Goal: Find specific page/section: Find specific page/section

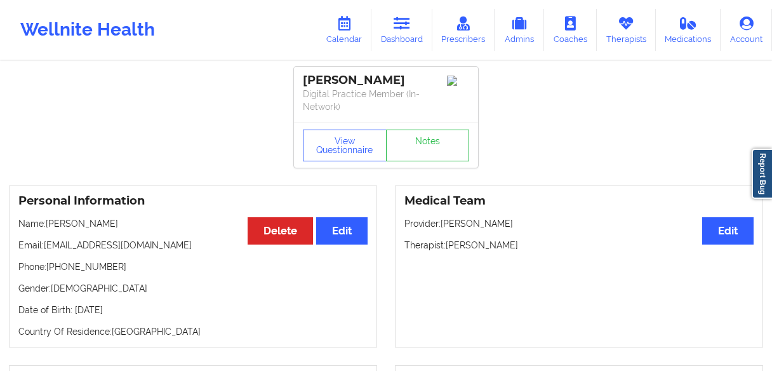
click at [403, 24] on icon at bounding box center [402, 24] width 17 height 14
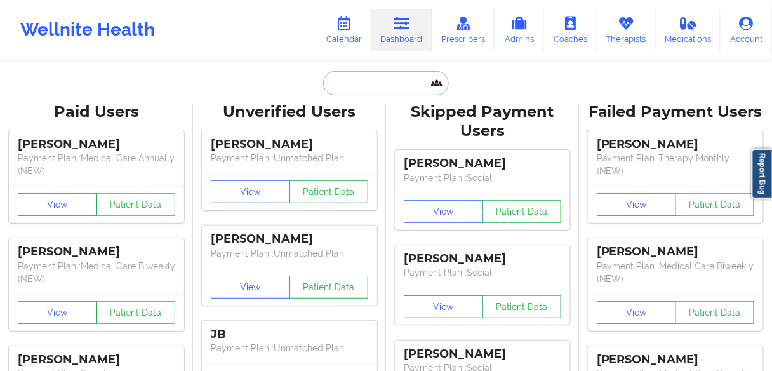
click at [366, 88] on input "text" at bounding box center [386, 83] width 126 height 24
paste input "[EMAIL_ADDRESS][DOMAIN_NAME]"
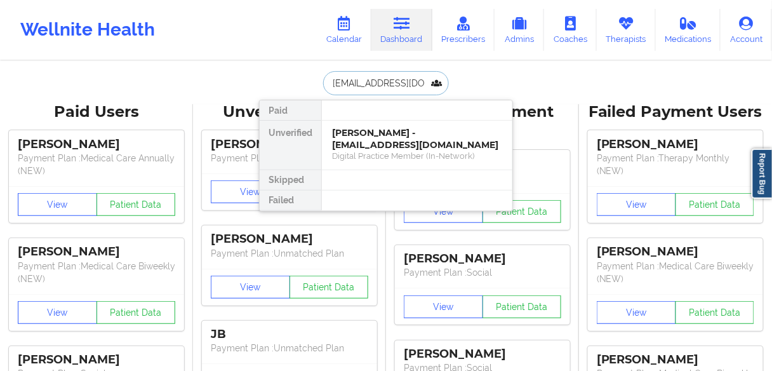
scroll to position [0, 2]
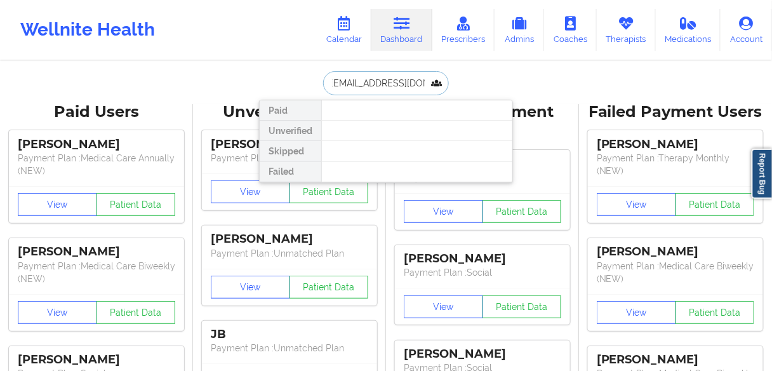
click at [379, 83] on input "[EMAIL_ADDRESS][DOMAIN_NAME]" at bounding box center [386, 83] width 126 height 24
drag, startPoint x: 342, startPoint y: 84, endPoint x: 271, endPoint y: 81, distance: 70.6
click at [271, 81] on div "[EMAIL_ADDRESS][DOMAIN_NAME] Paid Unverified Skipped Failed" at bounding box center [386, 83] width 254 height 24
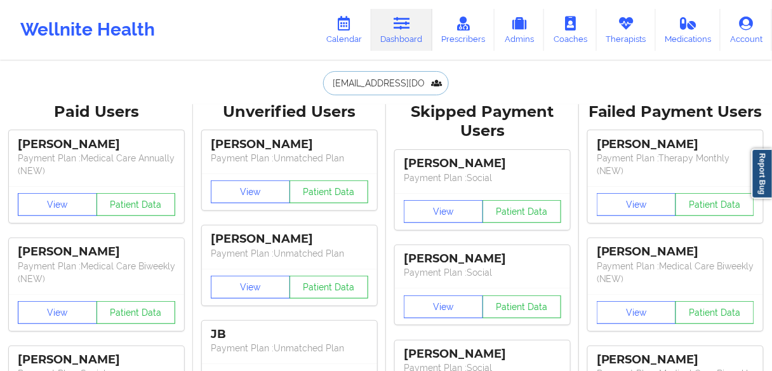
click at [381, 83] on input "[EMAIL_ADDRESS][DOMAIN_NAME]" at bounding box center [386, 83] width 126 height 24
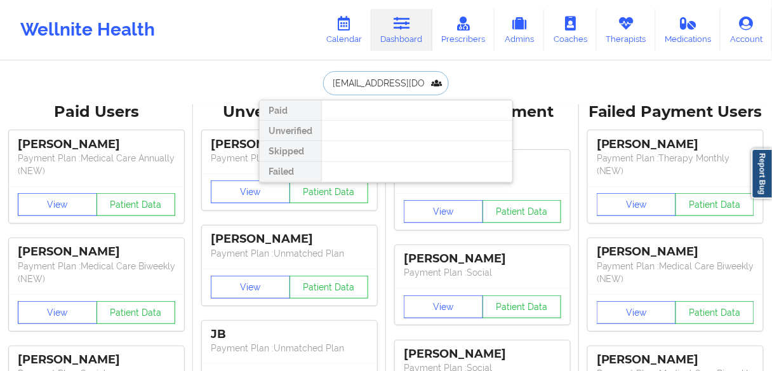
scroll to position [0, 2]
drag, startPoint x: 366, startPoint y: 81, endPoint x: 523, endPoint y: 93, distance: 158.0
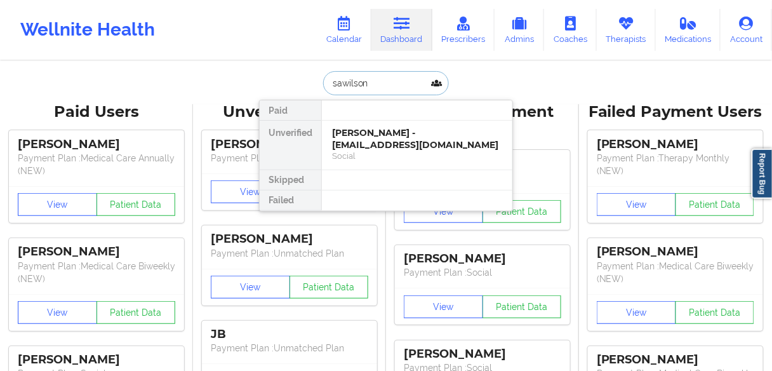
type input "sawilson"
